Goal: Check status: Check status

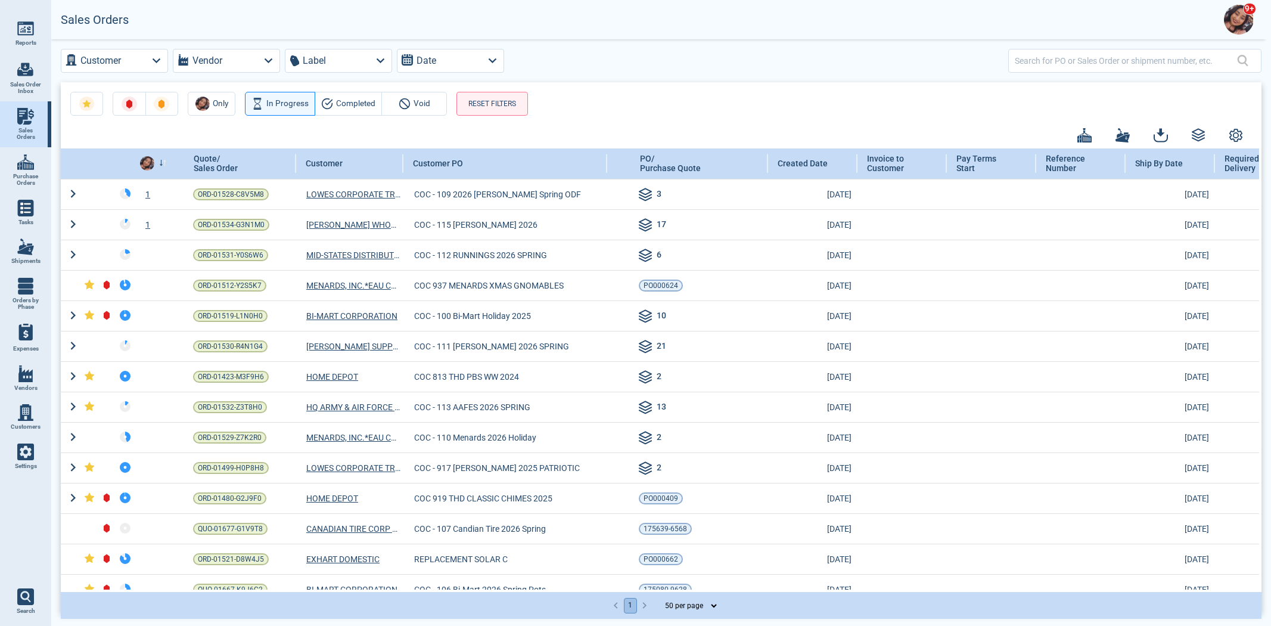
select select "50"
click at [1239, 24] on img at bounding box center [1239, 20] width 30 height 30
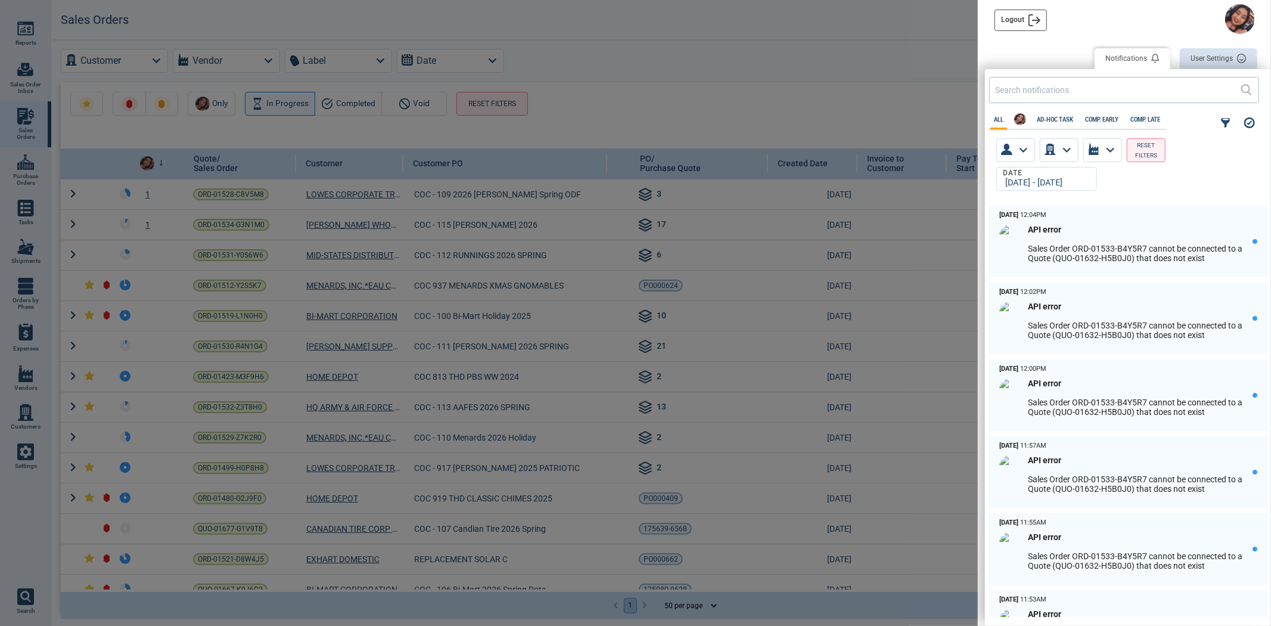
scroll to position [407, 279]
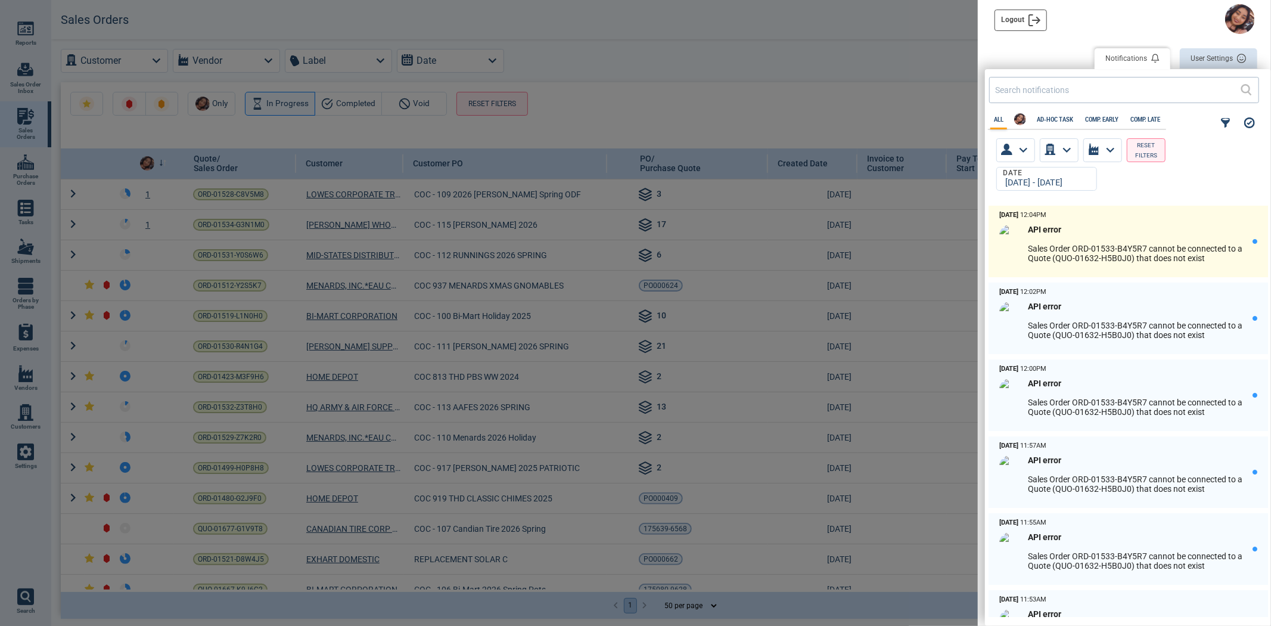
click at [1112, 253] on p "Sales Order ORD-01533-B4Y5R7 cannot be connected to a Quote (QUO-01632-H5B0J0) …" at bounding box center [1140, 253] width 225 height 19
click at [1132, 260] on div "API error Sales Order ORD-01533-B4Y5R7 cannot be connected to a Quote (QUO-0163…" at bounding box center [1140, 248] width 225 height 46
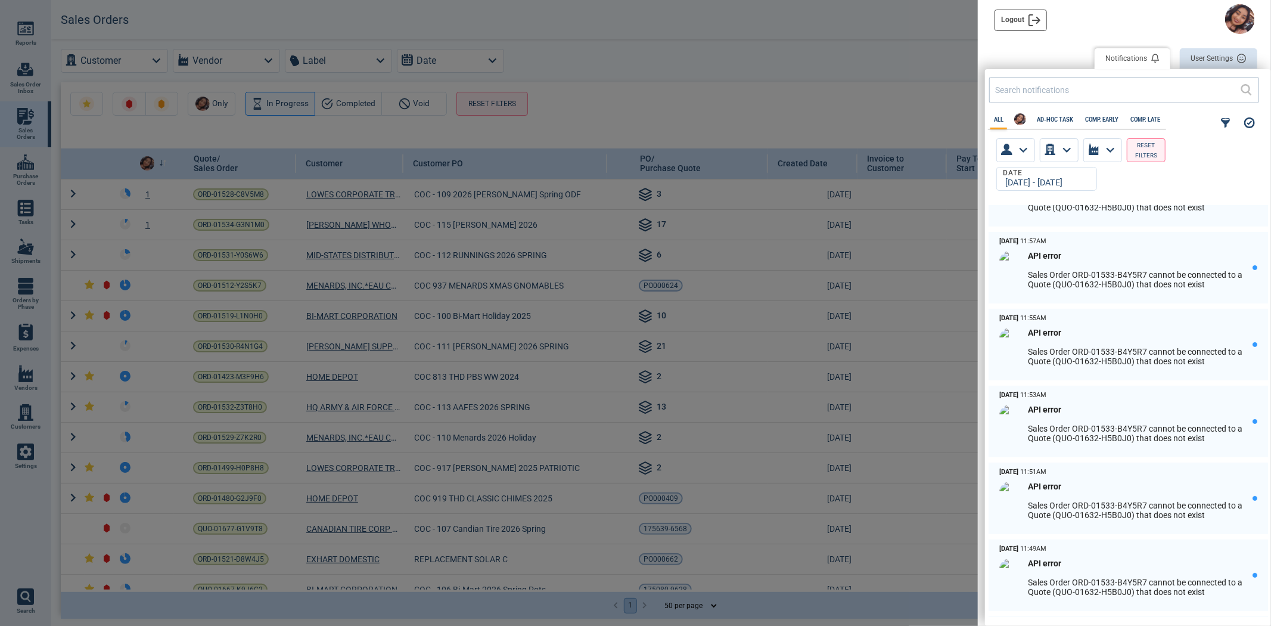
scroll to position [198, 0]
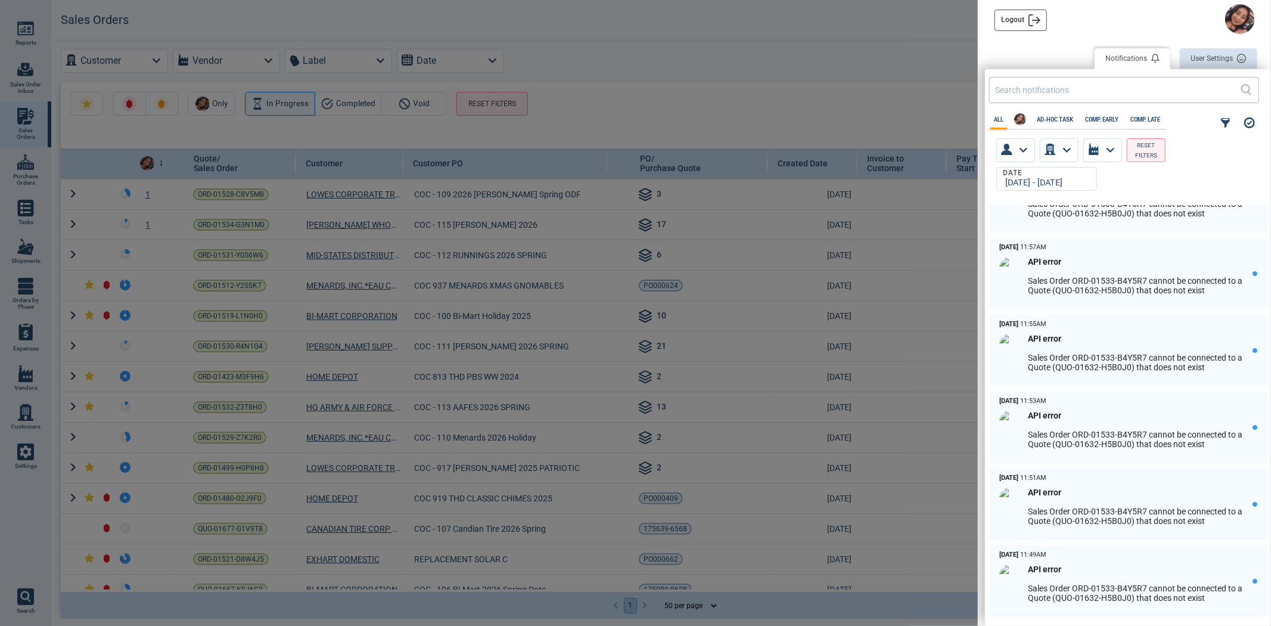
click at [605, 75] on div at bounding box center [635, 313] width 1271 height 626
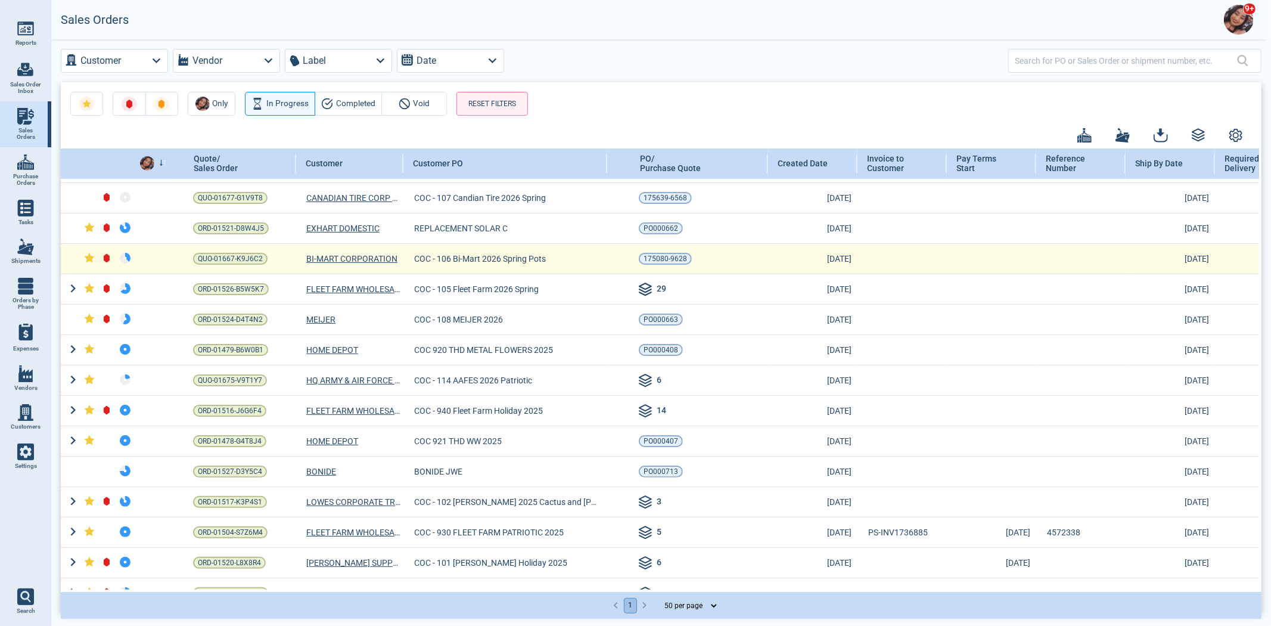
scroll to position [382, 0]
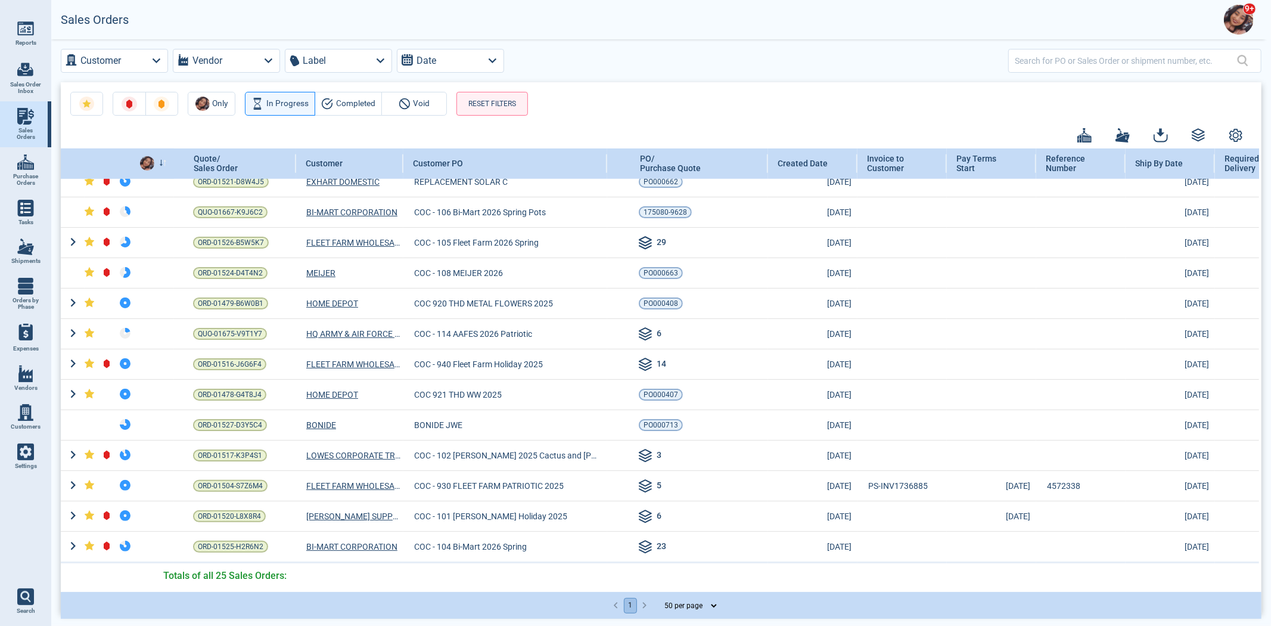
click at [1243, 21] on img at bounding box center [1239, 20] width 30 height 30
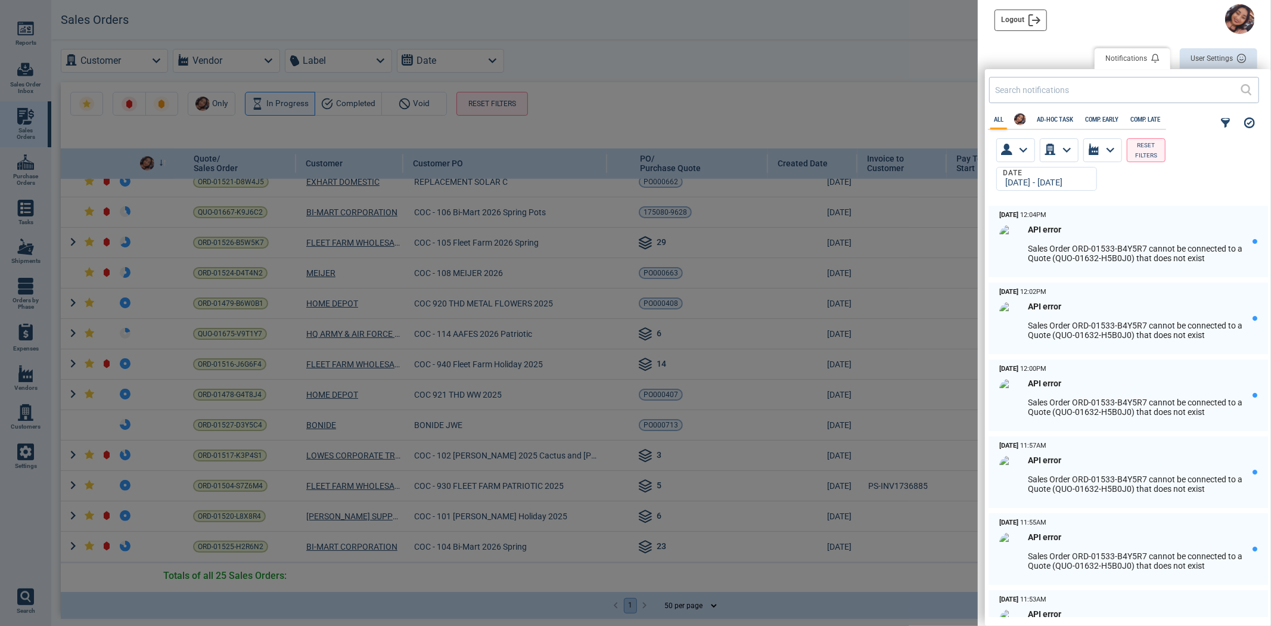
scroll to position [407, 279]
click at [1231, 17] on img at bounding box center [1240, 19] width 30 height 30
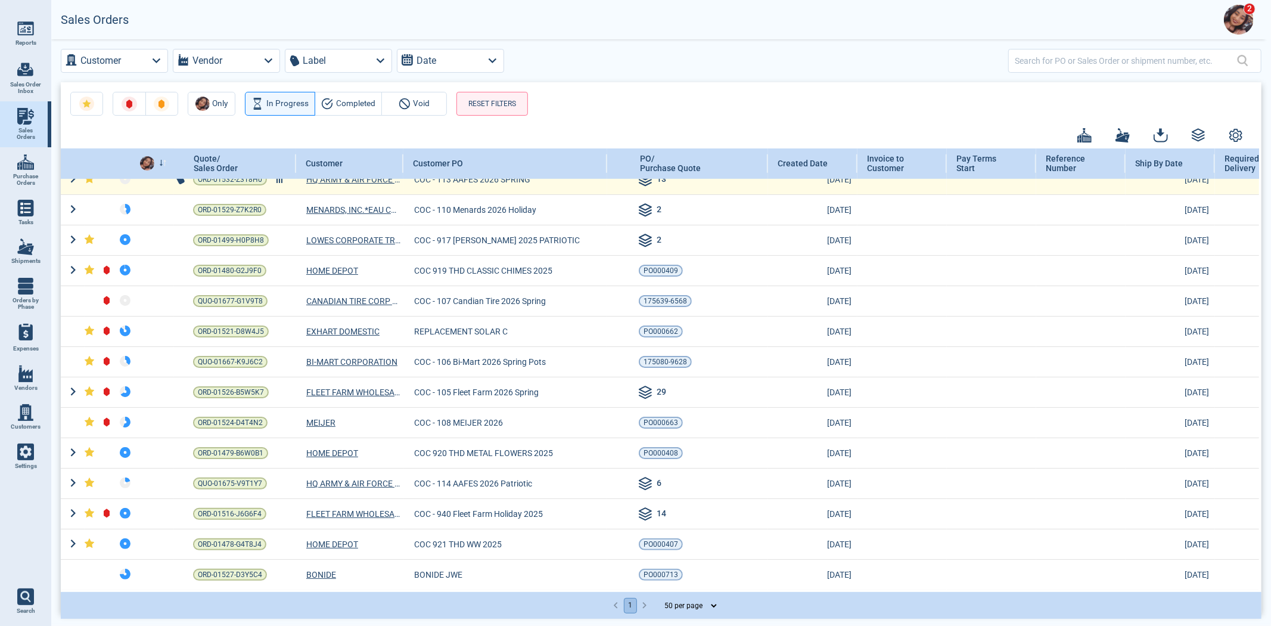
scroll to position [382, 0]
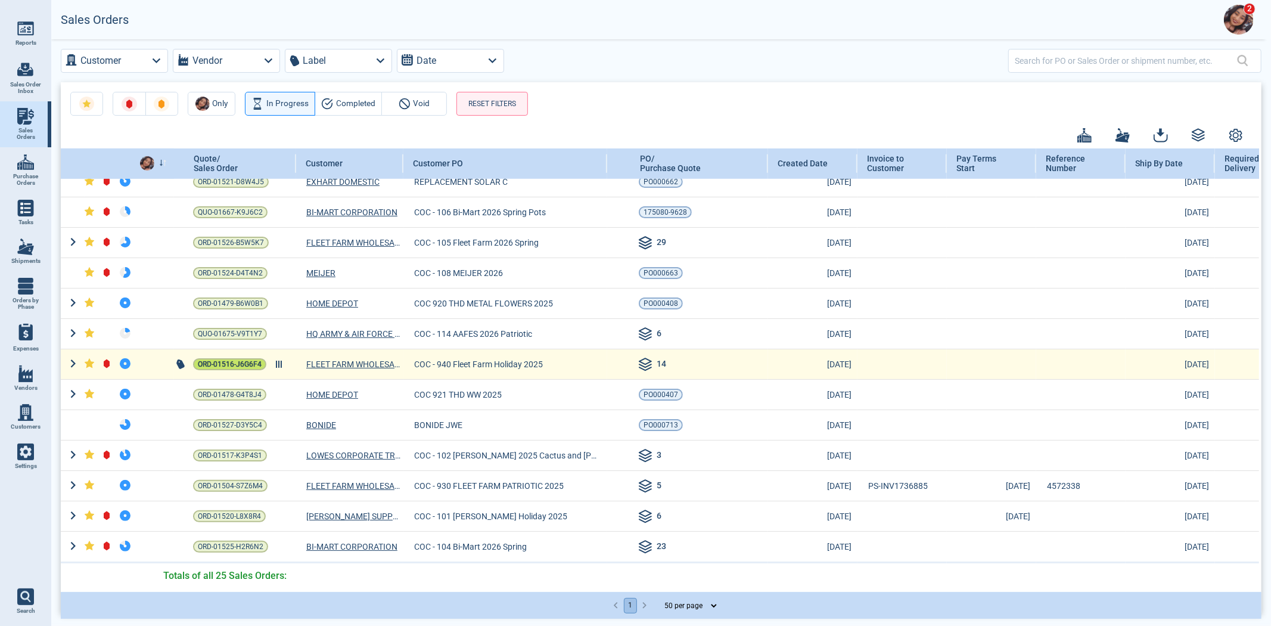
click at [227, 359] on span "ORD-01516-J6G6F4" at bounding box center [230, 364] width 64 height 12
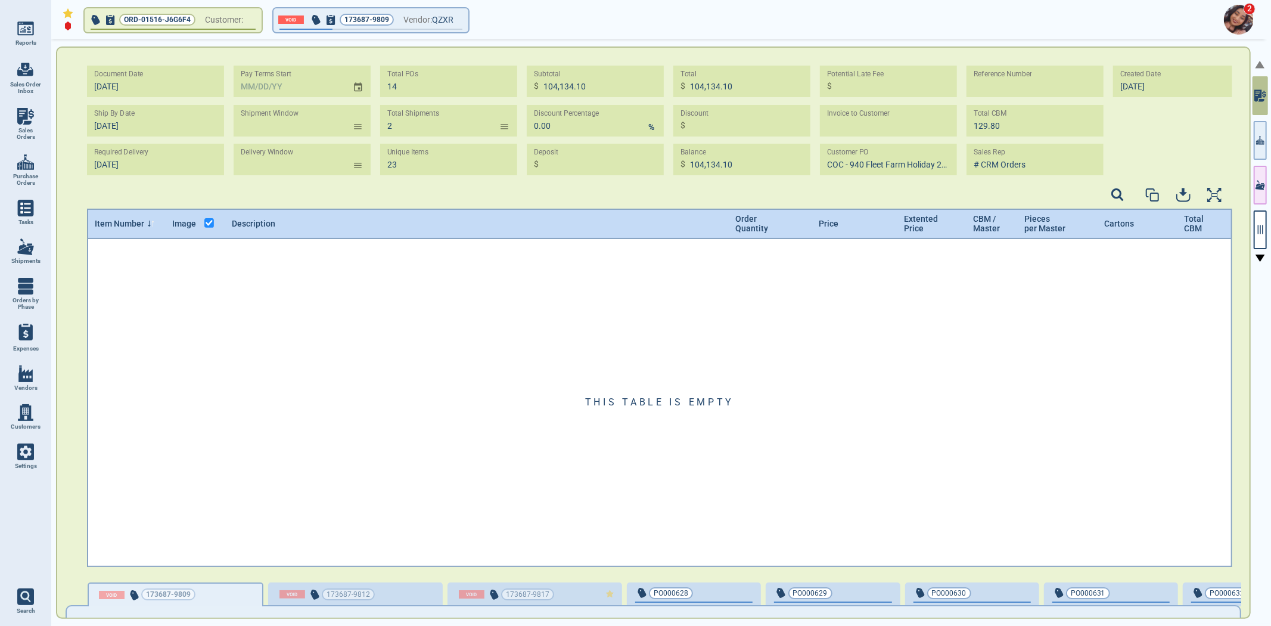
type input "2"
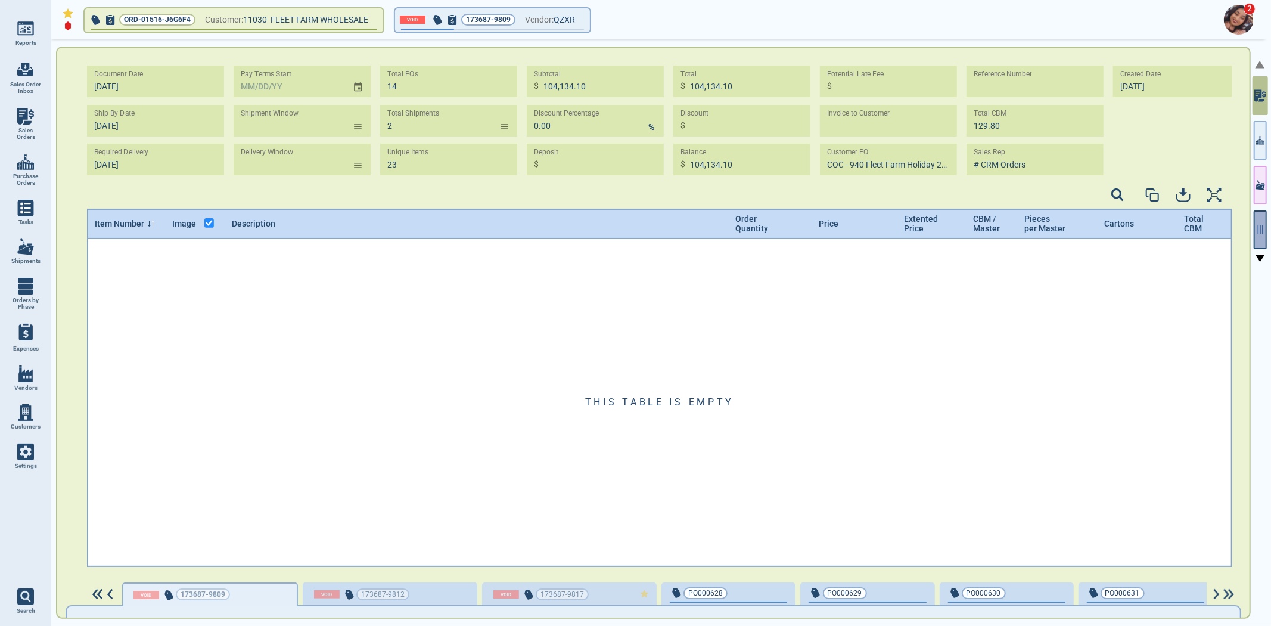
click at [1256, 229] on icon "button" at bounding box center [1260, 229] width 11 height 11
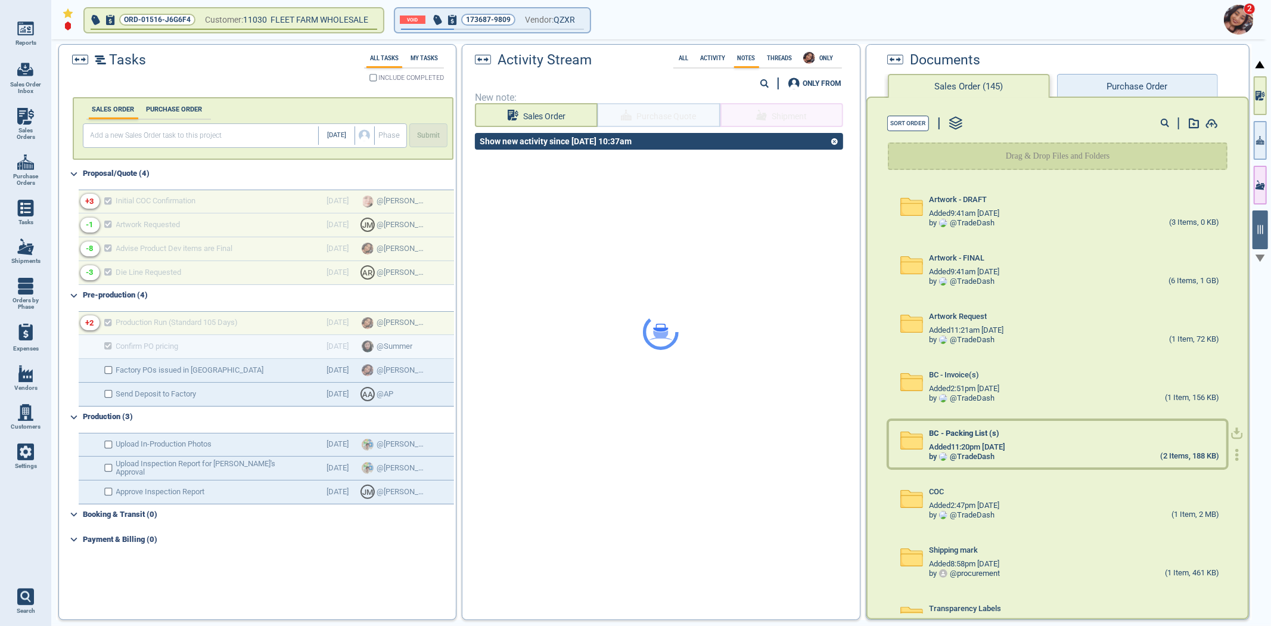
click at [1015, 429] on div "BC - Packing List (s)" at bounding box center [1074, 435] width 290 height 13
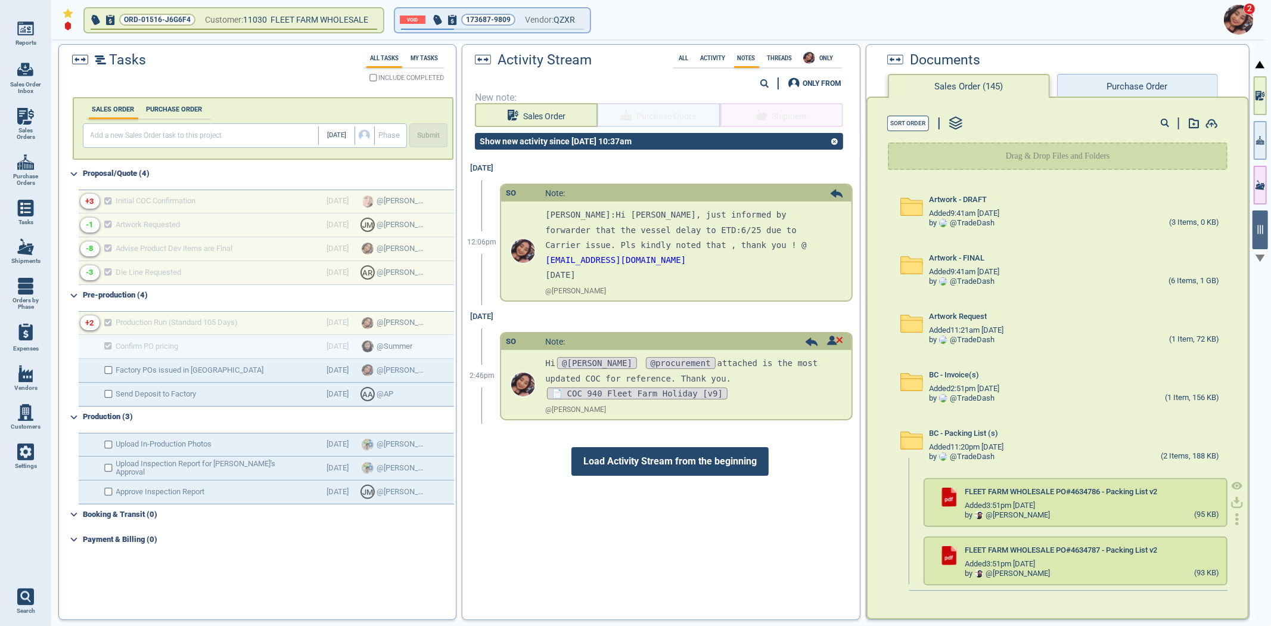
click at [1231, 481] on icon at bounding box center [1237, 486] width 12 height 12
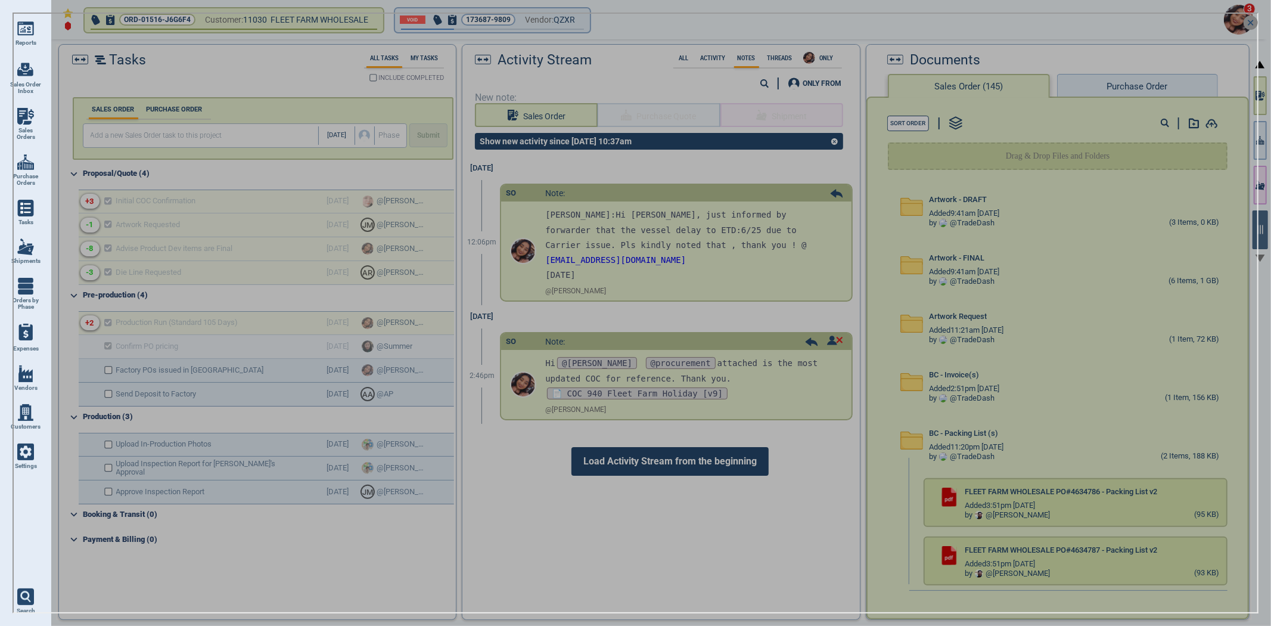
click at [1254, 20] on icon at bounding box center [1250, 22] width 14 height 14
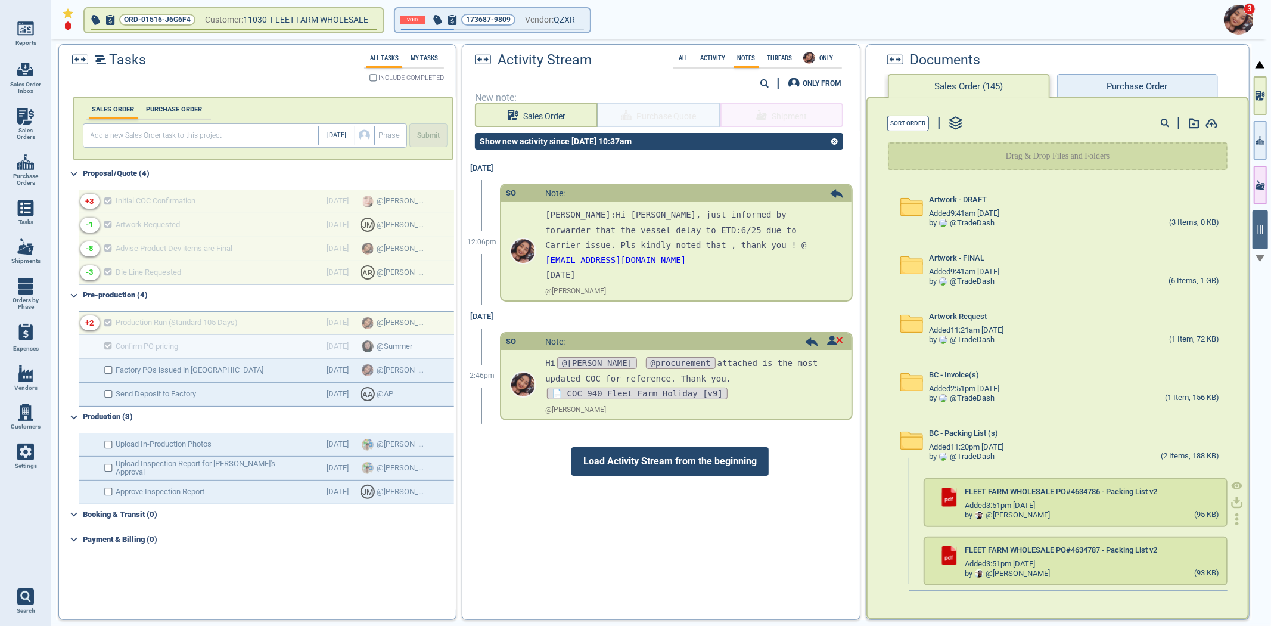
click at [1231, 487] on icon at bounding box center [1237, 486] width 12 height 12
